Goal: Task Accomplishment & Management: Manage account settings

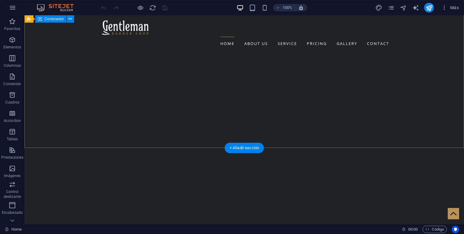
scroll to position [72, 0]
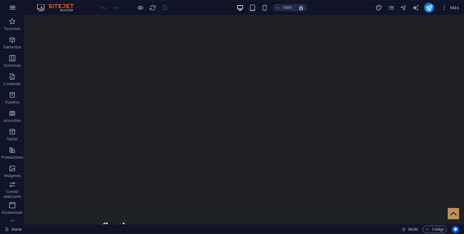
click at [10, 5] on icon "button" at bounding box center [12, 7] width 7 height 7
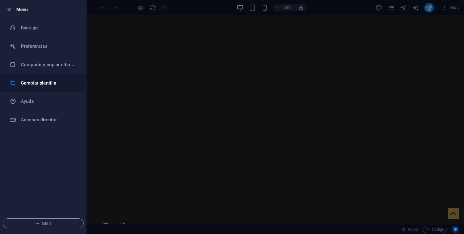
click at [46, 82] on h6 "Cambiar plantilla" at bounding box center [49, 82] width 57 height 7
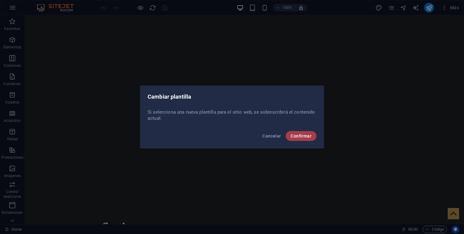
click at [307, 138] on span "Confirmar" at bounding box center [300, 136] width 21 height 5
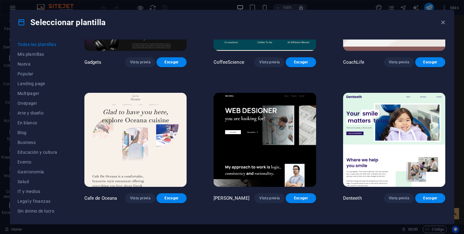
scroll to position [1724, 0]
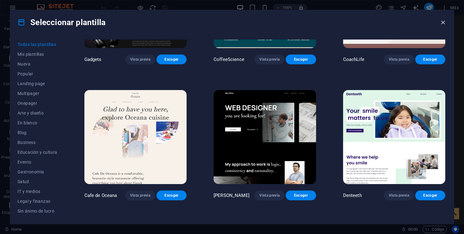
click at [442, 23] on icon "button" at bounding box center [442, 22] width 7 height 7
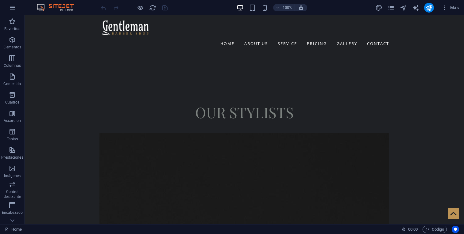
scroll to position [1355, 0]
click at [271, 37] on nav "Home About us Service Pricing Gallery Contact" at bounding box center [244, 44] width 290 height 14
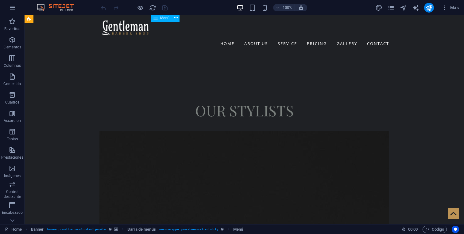
click at [261, 37] on nav "Home About us Service Pricing Gallery Contact" at bounding box center [244, 44] width 290 height 14
click at [289, 37] on nav "Home About us Service Pricing Gallery Contact" at bounding box center [244, 44] width 290 height 14
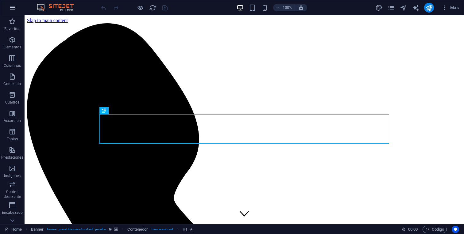
click at [13, 10] on icon "button" at bounding box center [12, 7] width 7 height 7
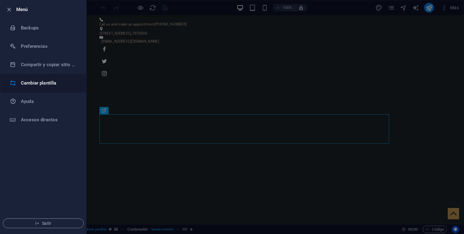
click at [41, 85] on h6 "Cambiar plantilla" at bounding box center [49, 82] width 57 height 7
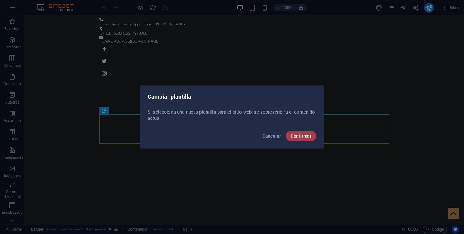
click at [291, 134] on span "Confirmar" at bounding box center [300, 136] width 21 height 5
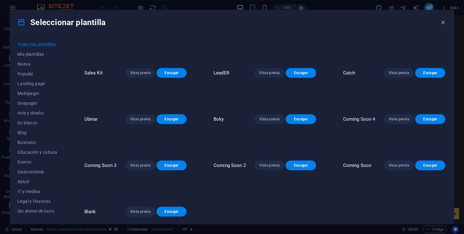
scroll to position [3600, 0]
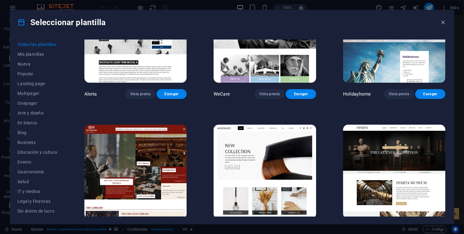
click at [275, 225] on button "Vista previa" at bounding box center [269, 230] width 30 height 10
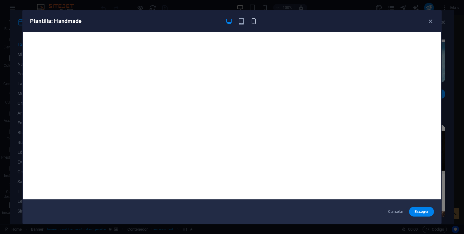
click at [252, 22] on icon "button" at bounding box center [253, 21] width 7 height 7
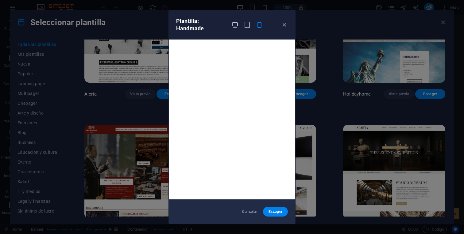
click at [235, 25] on icon "button" at bounding box center [234, 24] width 7 height 7
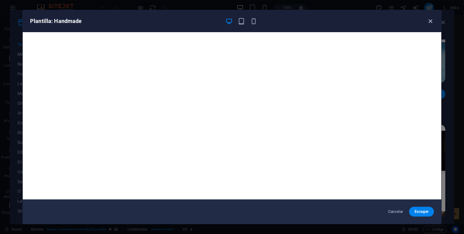
click at [430, 22] on icon "button" at bounding box center [430, 21] width 7 height 7
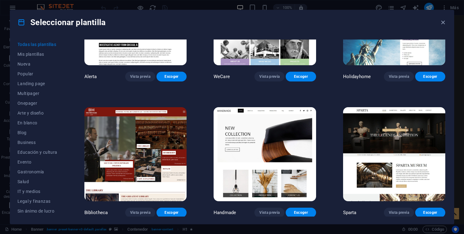
scroll to position [3621, 0]
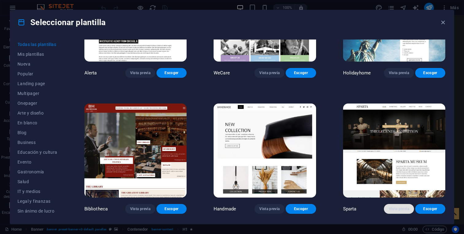
click at [398, 207] on span "Vista previa" at bounding box center [399, 209] width 20 height 5
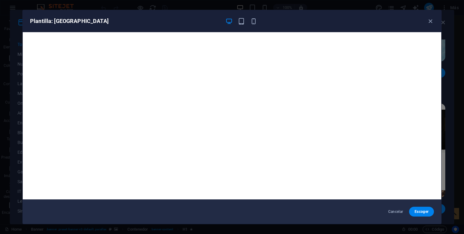
click at [106, 2] on div "Plantilla: Sparta Cancelar Escoger" at bounding box center [232, 117] width 464 height 234
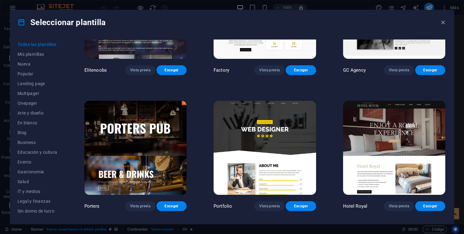
scroll to position [4989, 0]
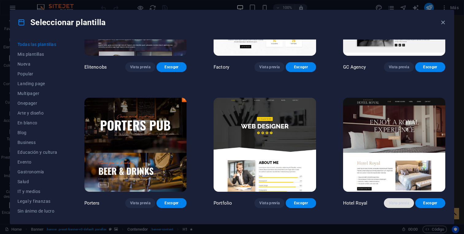
click at [396, 201] on span "Vista previa" at bounding box center [399, 203] width 20 height 5
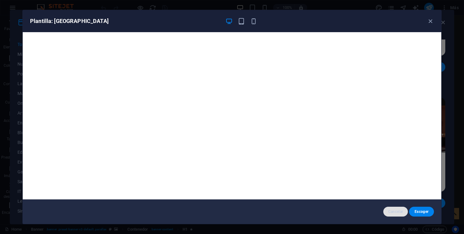
click at [396, 214] on button "Cancelar" at bounding box center [395, 212] width 25 height 10
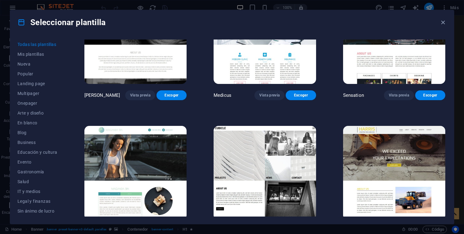
scroll to position [5919, 0]
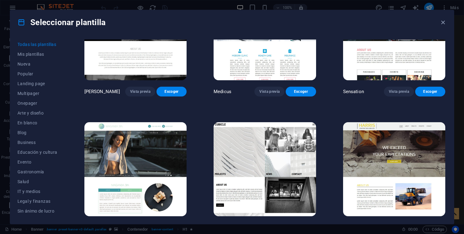
click at [399, 225] on span "Vista previa" at bounding box center [399, 227] width 20 height 5
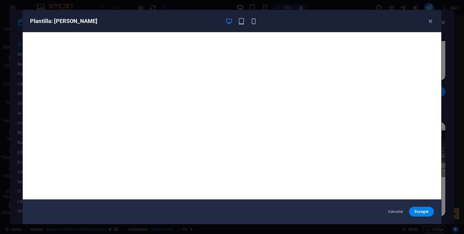
scroll to position [1, 0]
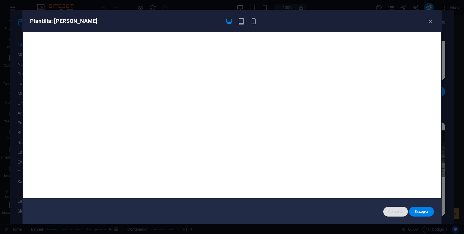
click at [391, 208] on button "Cancelar" at bounding box center [395, 212] width 25 height 10
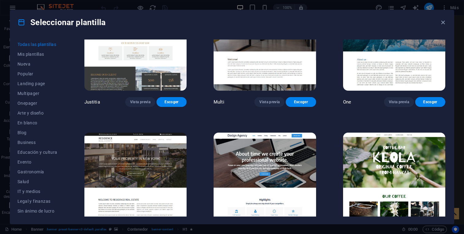
scroll to position [5635, 0]
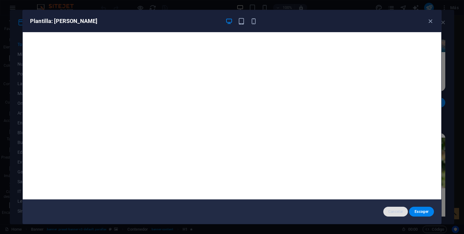
click at [389, 212] on span "Cancelar" at bounding box center [395, 212] width 15 height 5
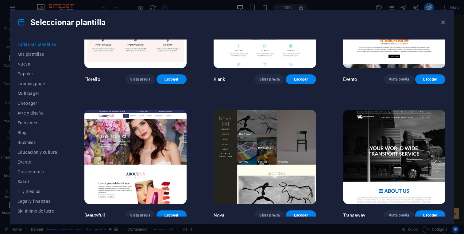
scroll to position [5241, 0]
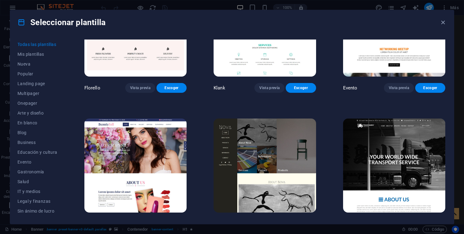
click at [395, 222] on span "Vista previa" at bounding box center [399, 224] width 20 height 5
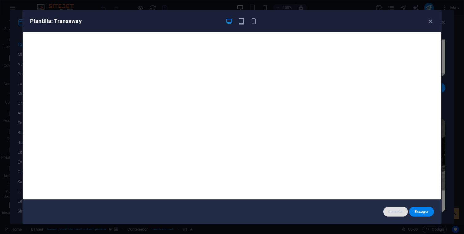
click at [394, 213] on span "Cancelar" at bounding box center [395, 212] width 15 height 5
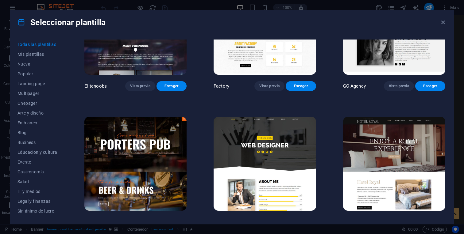
scroll to position [4970, 0]
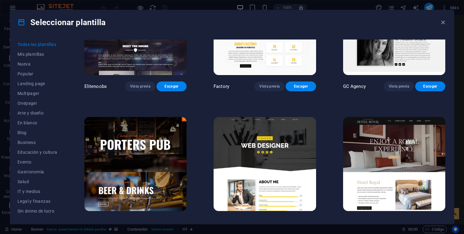
click at [398, 218] on button "Vista previa" at bounding box center [399, 223] width 30 height 10
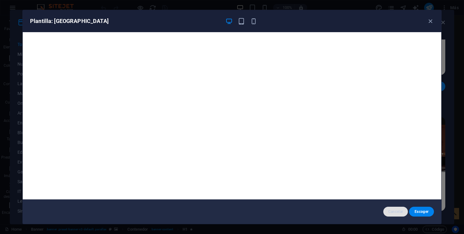
click at [400, 214] on button "Cancelar" at bounding box center [395, 212] width 25 height 10
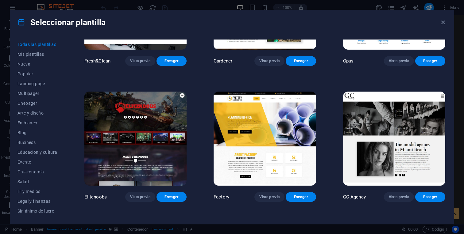
scroll to position [4847, 0]
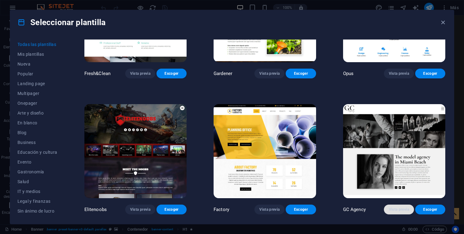
click at [398, 207] on span "Vista previa" at bounding box center [399, 209] width 20 height 5
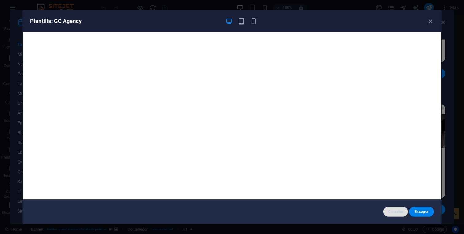
click at [396, 210] on span "Cancelar" at bounding box center [395, 212] width 15 height 5
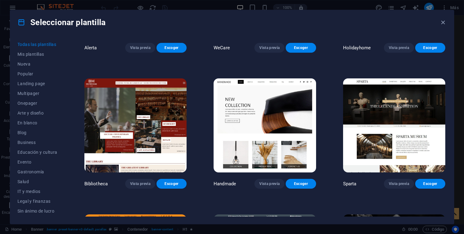
scroll to position [3640, 0]
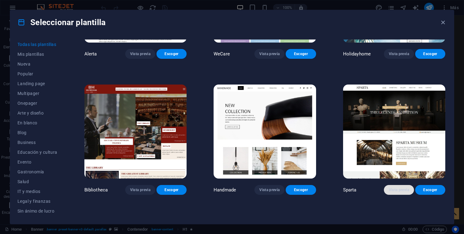
click at [391, 188] on span "Vista previa" at bounding box center [399, 190] width 20 height 5
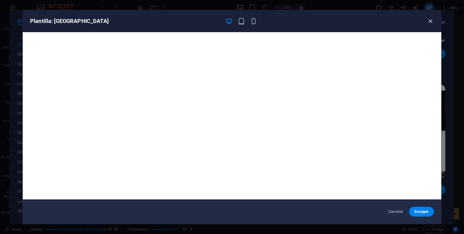
click at [427, 19] on icon "button" at bounding box center [430, 21] width 7 height 7
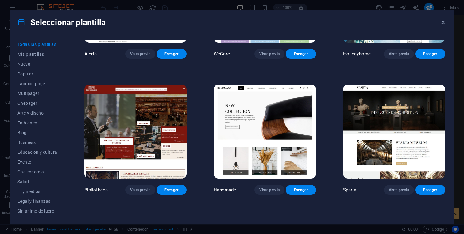
scroll to position [3635, 0]
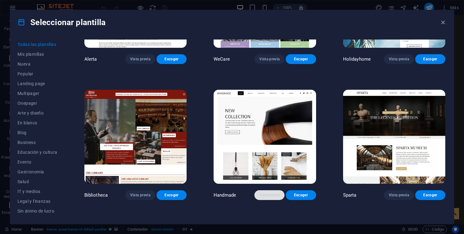
click at [272, 193] on span "Vista previa" at bounding box center [269, 195] width 20 height 5
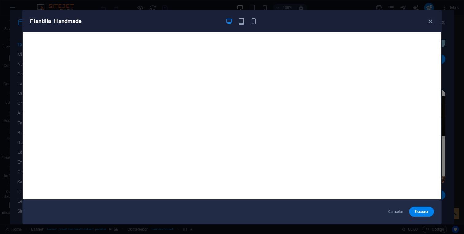
click at [22, 26] on div "Plantilla: Handmade Cancelar Escoger" at bounding box center [232, 117] width 464 height 234
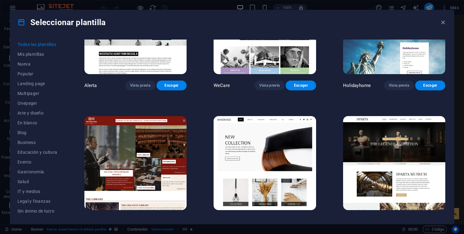
scroll to position [3613, 0]
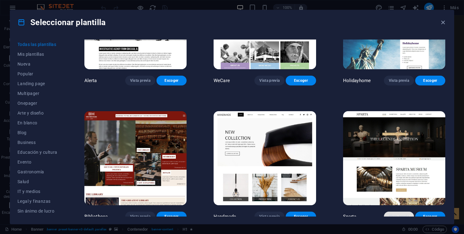
click at [403, 214] on span "Vista previa" at bounding box center [399, 216] width 20 height 5
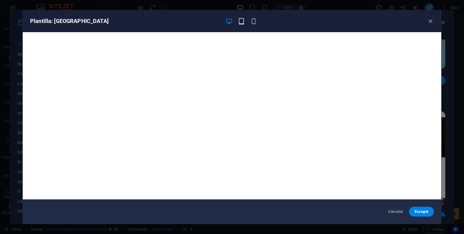
click at [239, 21] on icon "button" at bounding box center [241, 21] width 7 height 7
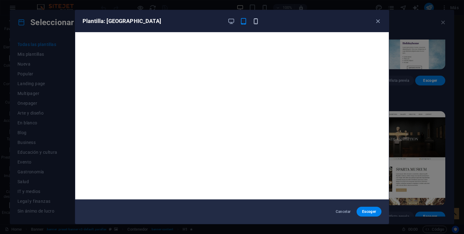
click at [252, 20] on icon "button" at bounding box center [255, 21] width 7 height 7
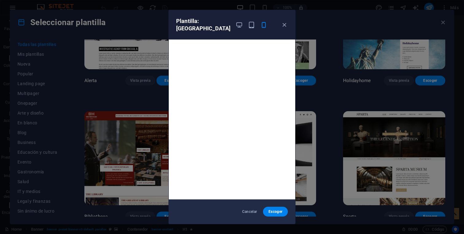
scroll to position [1, 0]
click at [276, 217] on div "Cancelar Escoger" at bounding box center [232, 212] width 126 height 25
click at [276, 214] on button "Escoger" at bounding box center [275, 212] width 25 height 10
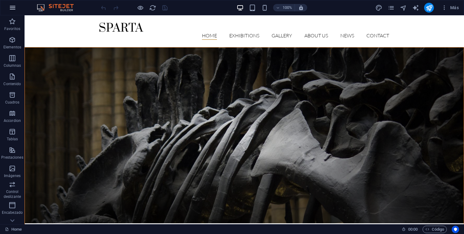
click at [13, 12] on button "button" at bounding box center [12, 7] width 15 height 15
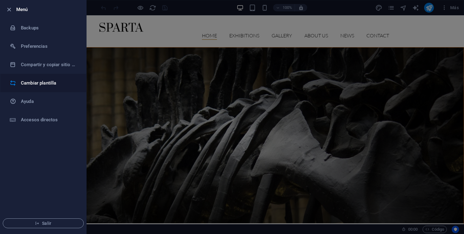
click at [43, 87] on li "Cambiar plantilla" at bounding box center [43, 83] width 86 height 18
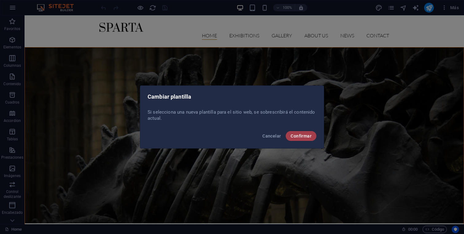
click at [306, 137] on span "Confirmar" at bounding box center [300, 136] width 21 height 5
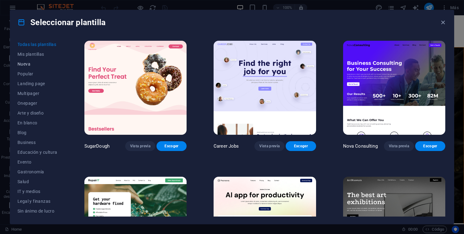
click at [45, 60] on button "Nueva" at bounding box center [37, 64] width 40 height 10
click at [35, 73] on span "Popular" at bounding box center [37, 73] width 40 height 5
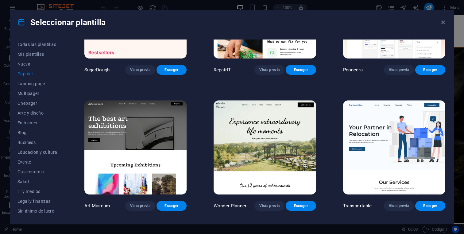
scroll to position [77, 0]
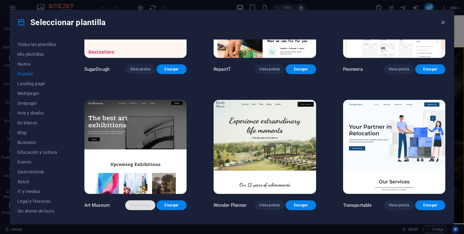
click at [145, 203] on span "Vista previa" at bounding box center [140, 205] width 20 height 5
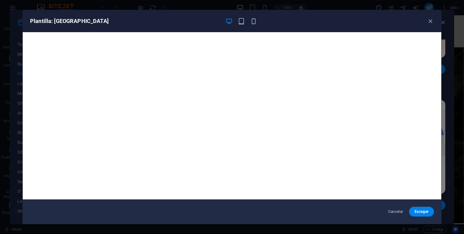
click at [250, 25] on div "Plantilla: Art Museum" at bounding box center [232, 21] width 418 height 22
click at [252, 23] on icon "button" at bounding box center [253, 21] width 7 height 7
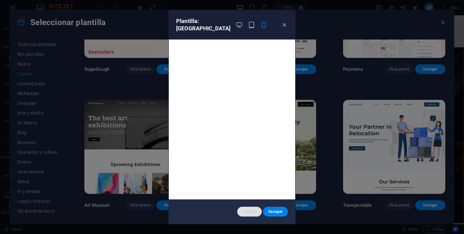
click at [253, 214] on span "Cancelar" at bounding box center [249, 212] width 15 height 5
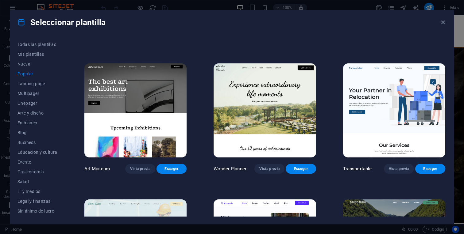
scroll to position [120, 0]
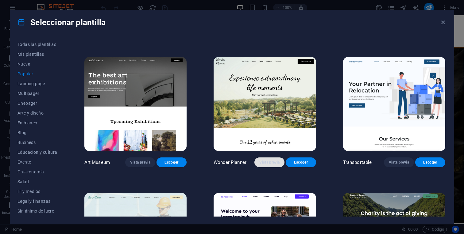
click at [265, 161] on span "Vista previa" at bounding box center [269, 162] width 20 height 5
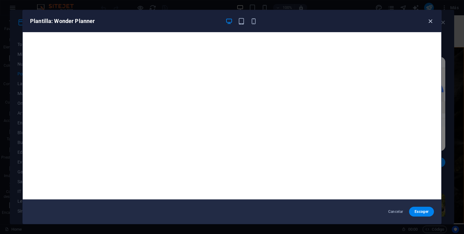
click at [430, 23] on icon "button" at bounding box center [430, 21] width 7 height 7
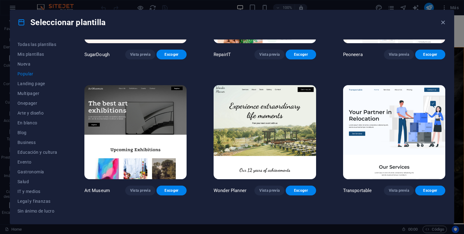
scroll to position [0, 0]
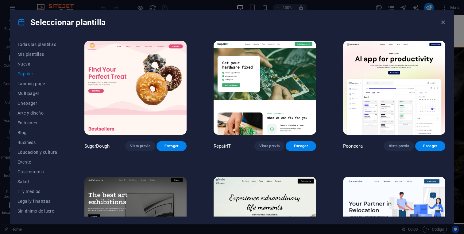
click at [192, 1] on div "Seleccionar plantilla Todas las plantillas Mis plantillas Nueva Popular Landing…" at bounding box center [232, 117] width 464 height 234
click at [36, 47] on button "Todas las plantillas" at bounding box center [37, 45] width 40 height 10
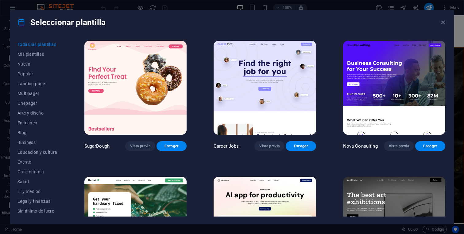
click at [182, 3] on div "Seleccionar plantilla Todas las plantillas Mis plantillas Nueva Popular Landing…" at bounding box center [232, 117] width 464 height 234
click at [444, 21] on icon "button" at bounding box center [442, 22] width 7 height 7
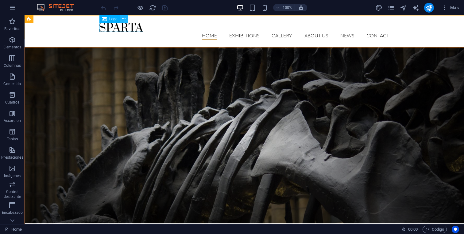
click at [125, 19] on icon at bounding box center [123, 19] width 3 height 6
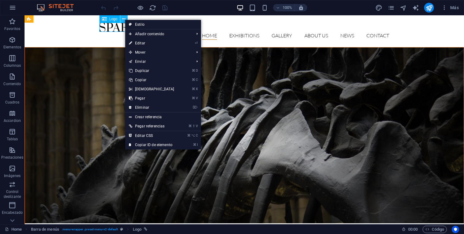
click at [125, 19] on icon at bounding box center [123, 19] width 3 height 6
click at [221, 8] on div "100% Más" at bounding box center [280, 8] width 361 height 10
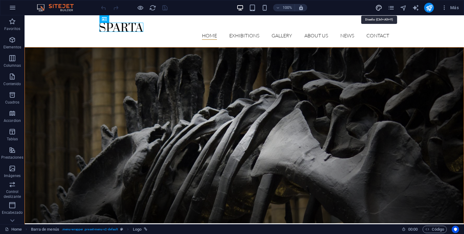
click at [380, 8] on icon "design" at bounding box center [378, 7] width 7 height 7
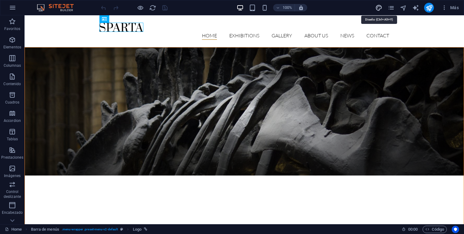
select select "px"
select select "300"
select select "px"
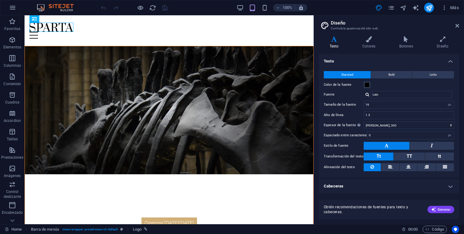
click at [456, 29] on header "Diseño Controla la apariencia del sitio web" at bounding box center [389, 23] width 139 height 16
click at [456, 26] on icon at bounding box center [457, 25] width 4 height 5
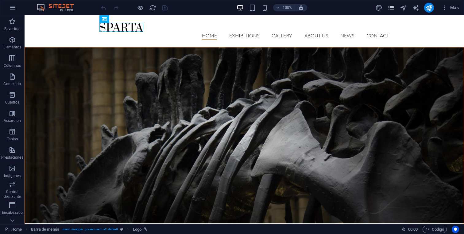
click at [393, 6] on icon "pages" at bounding box center [390, 7] width 7 height 7
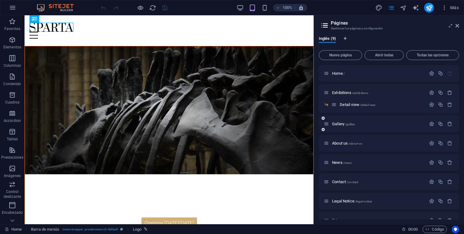
scroll to position [12, 0]
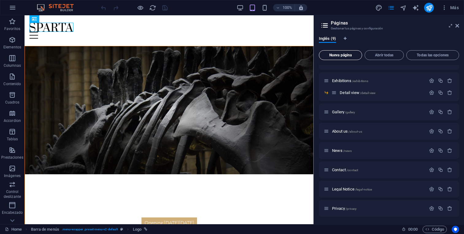
click at [351, 58] on button "Nueva página" at bounding box center [340, 55] width 43 height 10
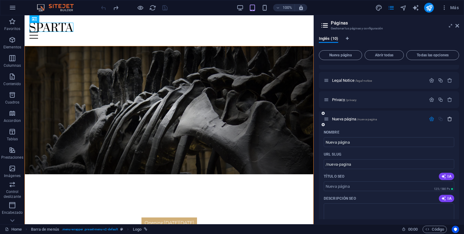
click at [449, 120] on icon "button" at bounding box center [449, 119] width 5 height 5
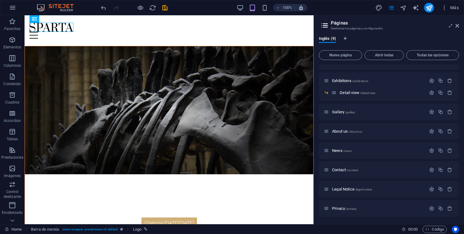
scroll to position [12, 0]
click at [404, 7] on icon "navigator" at bounding box center [403, 7] width 7 height 7
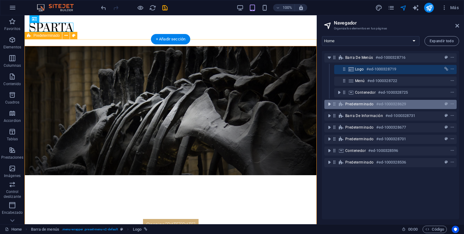
click at [328, 106] on icon "toggle-expand" at bounding box center [329, 104] width 6 height 6
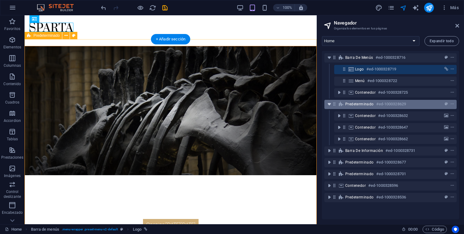
click at [328, 106] on icon "toggle-expand" at bounding box center [329, 104] width 6 height 6
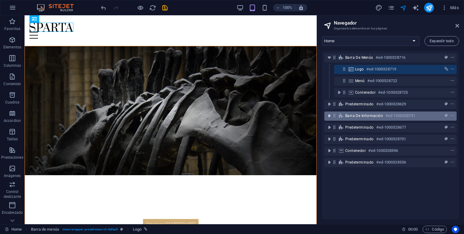
click at [328, 115] on icon "toggle-expand" at bounding box center [329, 116] width 6 height 6
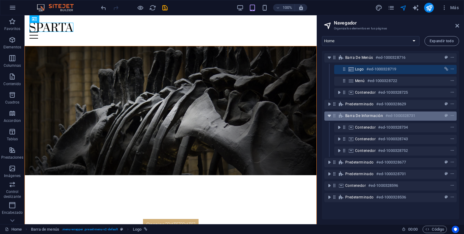
click at [328, 115] on icon "toggle-expand" at bounding box center [329, 116] width 6 height 6
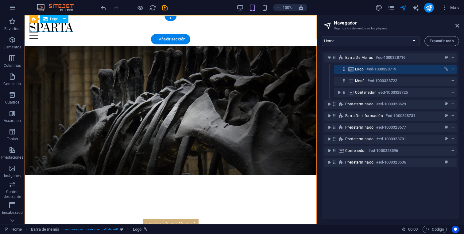
click at [451, 70] on icon "context-menu" at bounding box center [452, 69] width 4 height 4
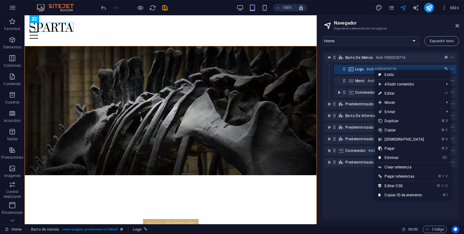
click at [427, 48] on div "Home Exhibitions Gallery About us News Contact Legal Notice Privacy Expandir to…" at bounding box center [390, 127] width 147 height 193
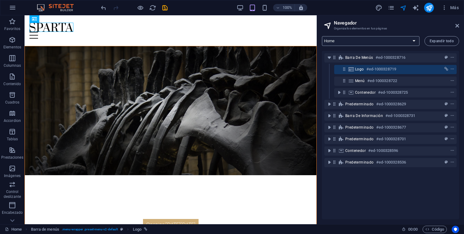
click at [412, 40] on select "Home Exhibitions Gallery About us News Contact Legal Notice Privacy" at bounding box center [371, 41] width 98 height 10
click at [322, 36] on select "Home Exhibitions Gallery About us News Contact Legal Notice Privacy" at bounding box center [371, 41] width 98 height 10
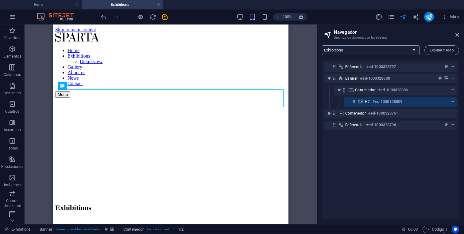
scroll to position [0, 0]
click at [414, 50] on select "Home Exhibitions Gallery About us News Contact Legal Notice Privacy" at bounding box center [371, 50] width 98 height 10
select select "18077137-en"
click at [322, 45] on select "Home Exhibitions Gallery About us News Contact Legal Notice Privacy" at bounding box center [371, 50] width 98 height 10
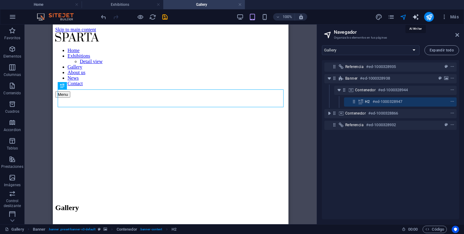
click at [415, 18] on icon "text_generator" at bounding box center [415, 16] width 7 height 7
select select "English"
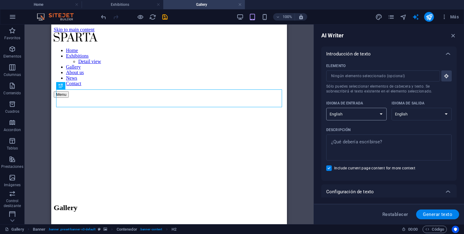
click at [376, 115] on select "Albanian Arabic Armenian Awadhi Azerbaijani Bashkir Basque Belarusian Bengali B…" at bounding box center [356, 114] width 60 height 13
click at [326, 108] on select "Albanian Arabic Armenian Awadhi Azerbaijani Bashkir Basque Belarusian Bengali B…" at bounding box center [356, 114] width 60 height 13
click at [425, 113] on select "Albanian Arabic Armenian Awadhi Azerbaijani Bashkir Basque Belarusian Bengali B…" at bounding box center [421, 114] width 60 height 13
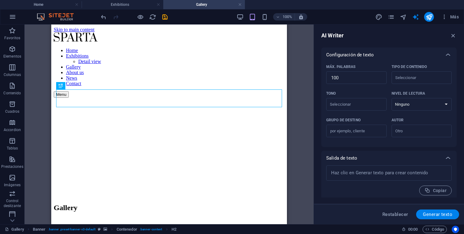
scroll to position [140, 0]
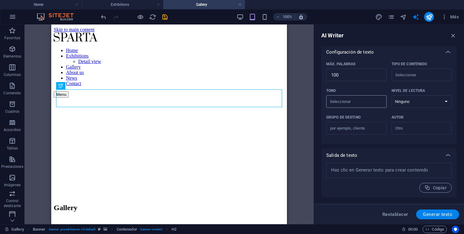
click at [377, 104] on div "​" at bounding box center [356, 101] width 60 height 13
click at [375, 104] on input "Tono ​" at bounding box center [351, 101] width 47 height 9
click at [391, 119] on p "Autor" at bounding box center [397, 117] width 12 height 5
click at [393, 124] on input "Autor ​" at bounding box center [416, 128] width 47 height 9
click at [386, 114] on div "Grupo de destino ​ Autor ​" at bounding box center [388, 126] width 125 height 27
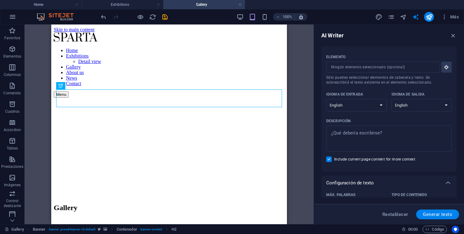
scroll to position [0, 0]
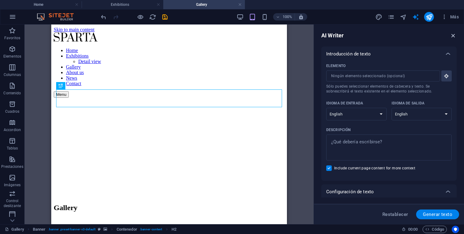
click at [455, 33] on icon "button" at bounding box center [453, 35] width 7 height 7
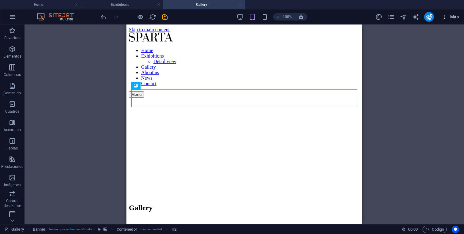
click at [441, 15] on icon "button" at bounding box center [444, 17] width 6 height 6
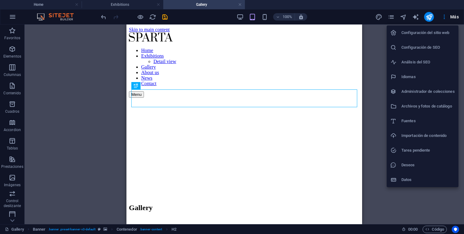
click at [426, 75] on h6 "Idiomas" at bounding box center [427, 76] width 53 height 7
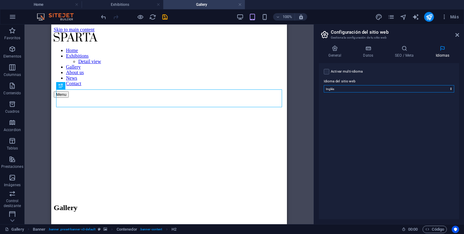
click at [420, 89] on select "Abkhazian Afar Afrikaans Akan Albanés Alemán Amharic Árabe Aragonese Armenian A…" at bounding box center [389, 88] width 130 height 7
select select "44"
click at [324, 85] on select "Abkhazian Afar Afrikaans Akan Albanés Alemán Amharic Árabe Aragonese Armenian A…" at bounding box center [389, 88] width 130 height 7
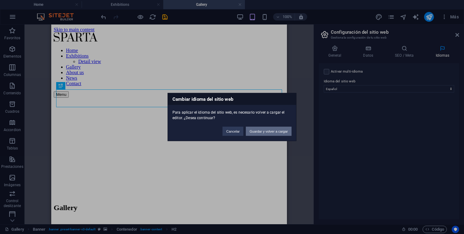
click at [268, 131] on button "Guardar y volver a cargar" at bounding box center [269, 131] width 46 height 9
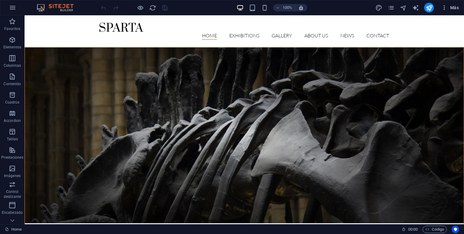
click at [445, 9] on icon "button" at bounding box center [444, 8] width 6 height 6
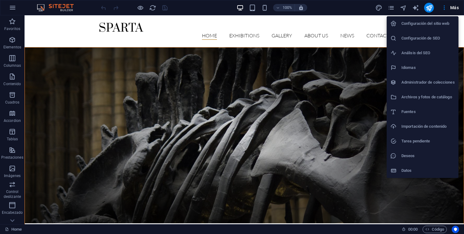
click at [426, 67] on h6 "Idiomas" at bounding box center [427, 67] width 53 height 7
select select "44"
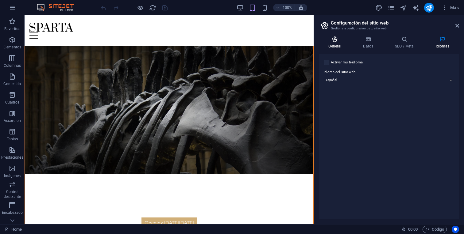
click at [335, 40] on icon at bounding box center [335, 39] width 32 height 6
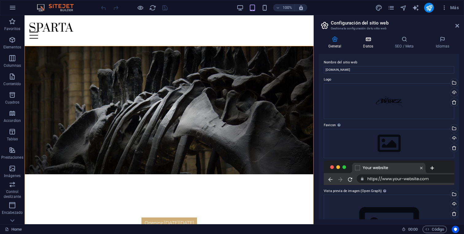
click at [372, 43] on h4 "Datos" at bounding box center [369, 42] width 32 height 13
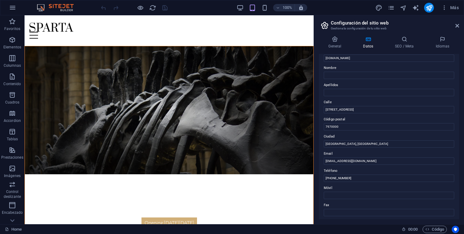
scroll to position [27, 0]
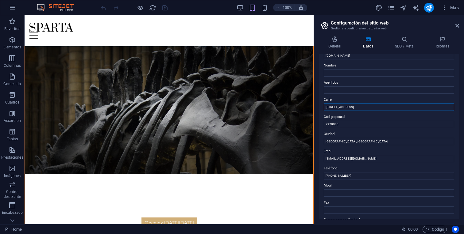
drag, startPoint x: 357, startPoint y: 108, endPoint x: 315, endPoint y: 111, distance: 41.5
click at [315, 111] on div "General Datos SEO / Meta Idiomas Nombre del sitio web nnarez.cl Logo Arrastra a…" at bounding box center [389, 127] width 150 height 193
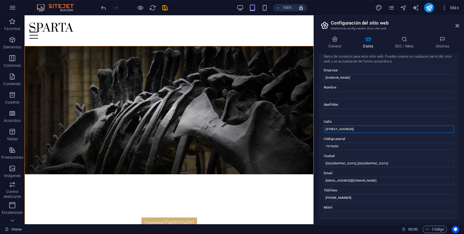
scroll to position [0, 0]
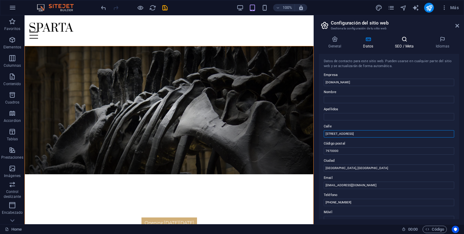
type input "Av. lo espejo 375"
click at [395, 46] on h4 "SEO / Meta" at bounding box center [405, 42] width 40 height 13
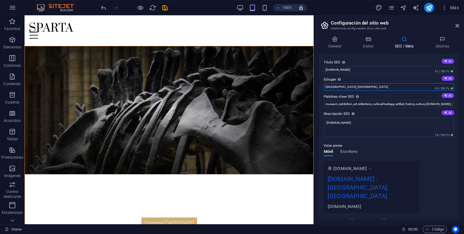
drag, startPoint x: 359, startPoint y: 87, endPoint x: 313, endPoint y: 87, distance: 46.0
click at [313, 87] on aside "Configuración del sitio web Gestiona la configuración de tu sitio web General D…" at bounding box center [388, 119] width 150 height 209
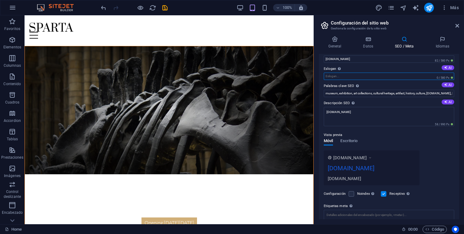
scroll to position [12, 0]
click at [349, 139] on span "Escritorio" at bounding box center [348, 140] width 17 height 9
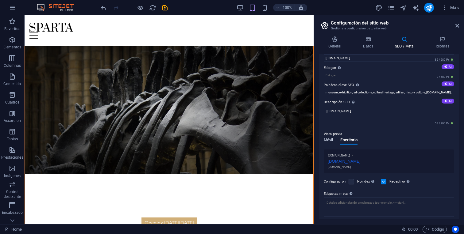
click at [328, 139] on span "Móvil" at bounding box center [328, 140] width 9 height 9
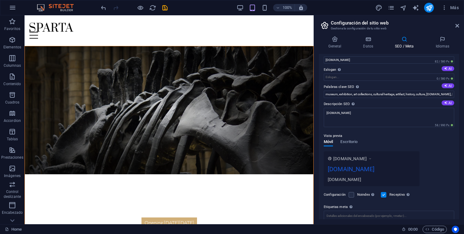
scroll to position [0, 0]
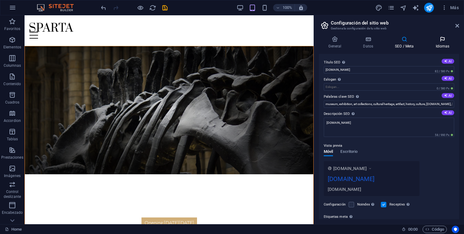
click at [440, 40] on icon at bounding box center [442, 39] width 33 height 6
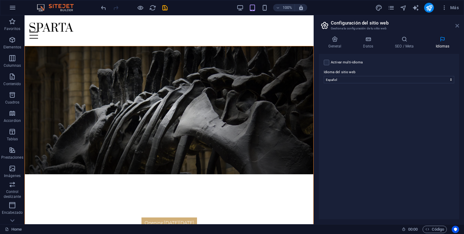
click at [456, 26] on icon at bounding box center [457, 25] width 4 height 5
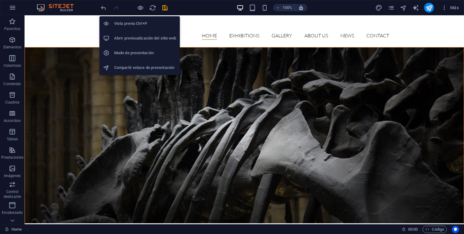
click at [150, 40] on h6 "Abrir previsualización del sitio web" at bounding box center [145, 38] width 62 height 7
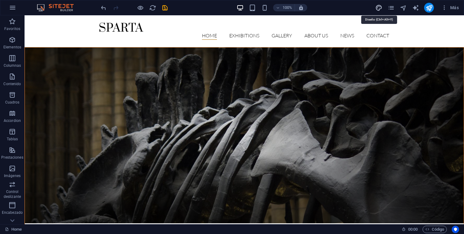
click at [379, 10] on icon "design" at bounding box center [378, 7] width 7 height 7
select select "px"
select select "300"
select select "px"
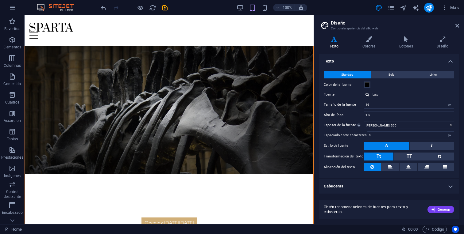
click at [385, 96] on input "Lato" at bounding box center [412, 94] width 82 height 7
click at [457, 24] on icon at bounding box center [457, 25] width 4 height 5
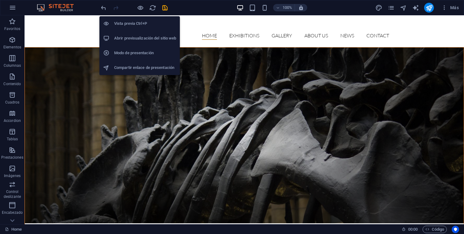
click at [135, 40] on h6 "Abrir previsualización del sitio web" at bounding box center [145, 38] width 62 height 7
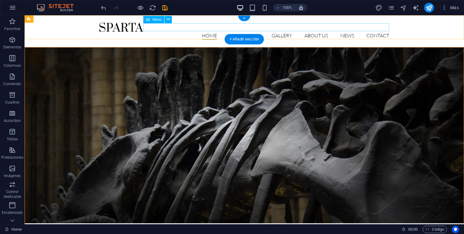
click at [174, 32] on nav "Home Exhibitions Detail view Gallery About us News Contact" at bounding box center [244, 36] width 290 height 8
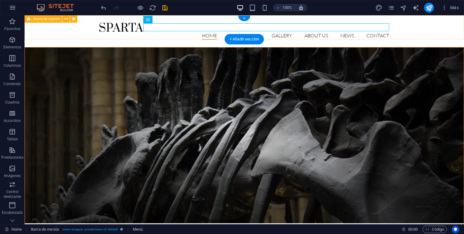
click at [176, 22] on div "Home Exhibitions Detail view Gallery About us News Contact Menu" at bounding box center [244, 31] width 439 height 32
